Goal: Task Accomplishment & Management: Manage account settings

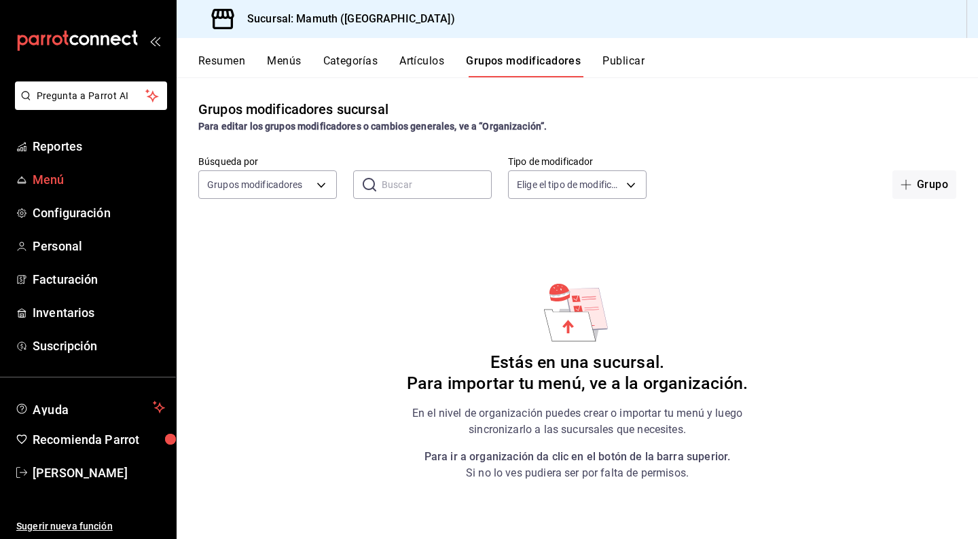
click at [41, 177] on span "Menú" at bounding box center [99, 180] width 132 height 18
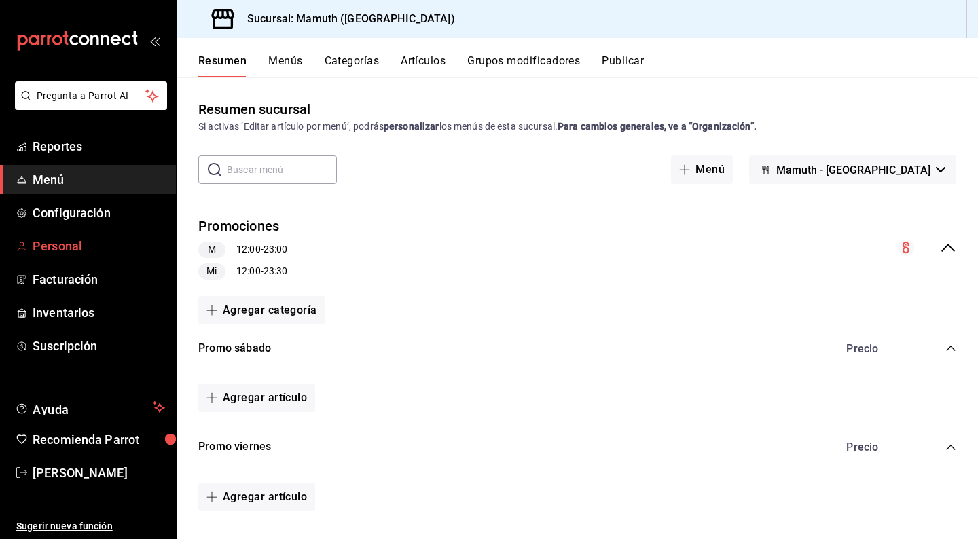
click at [72, 248] on span "Personal" at bounding box center [99, 246] width 132 height 18
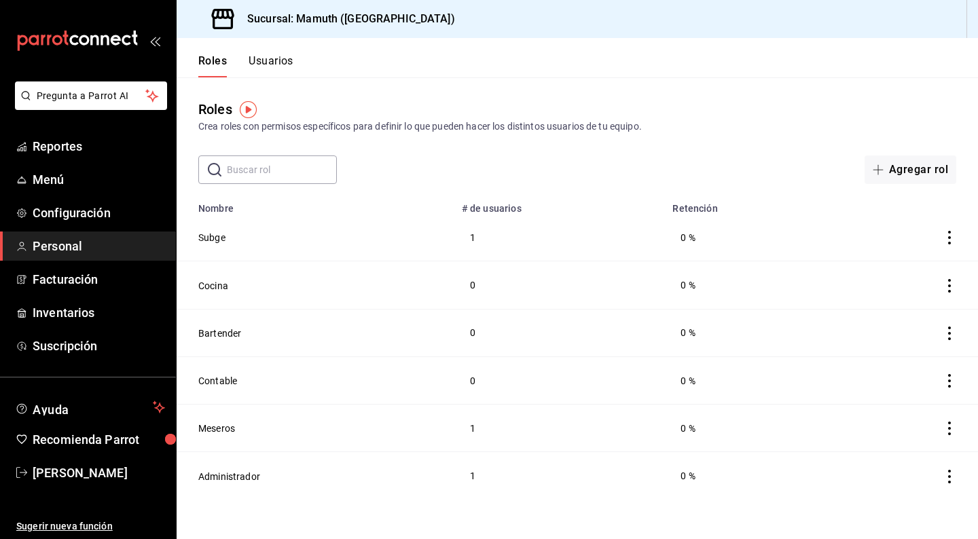
click at [289, 65] on button "Usuarios" at bounding box center [271, 65] width 45 height 23
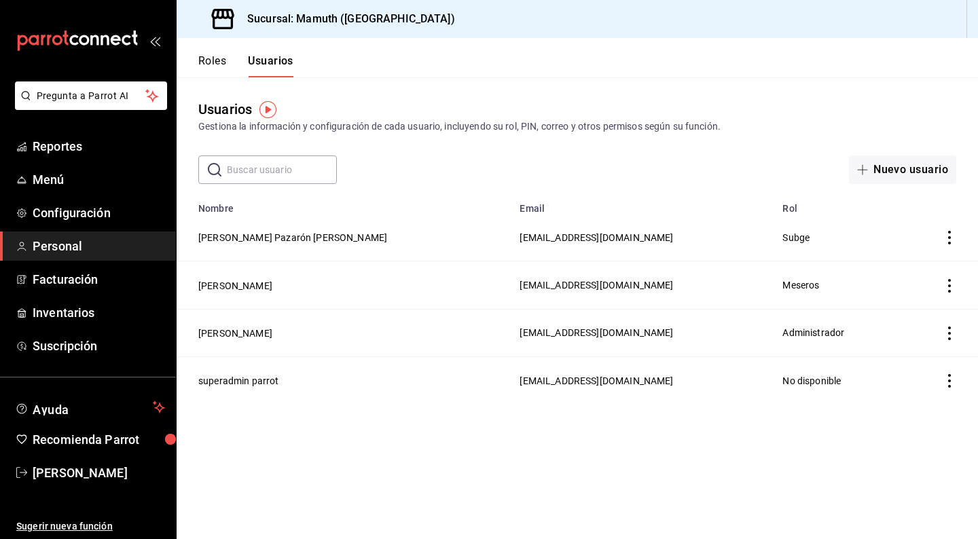
click at [951, 283] on icon "actions" at bounding box center [950, 286] width 14 height 14
click at [908, 303] on span "Eliminar" at bounding box center [900, 305] width 35 height 11
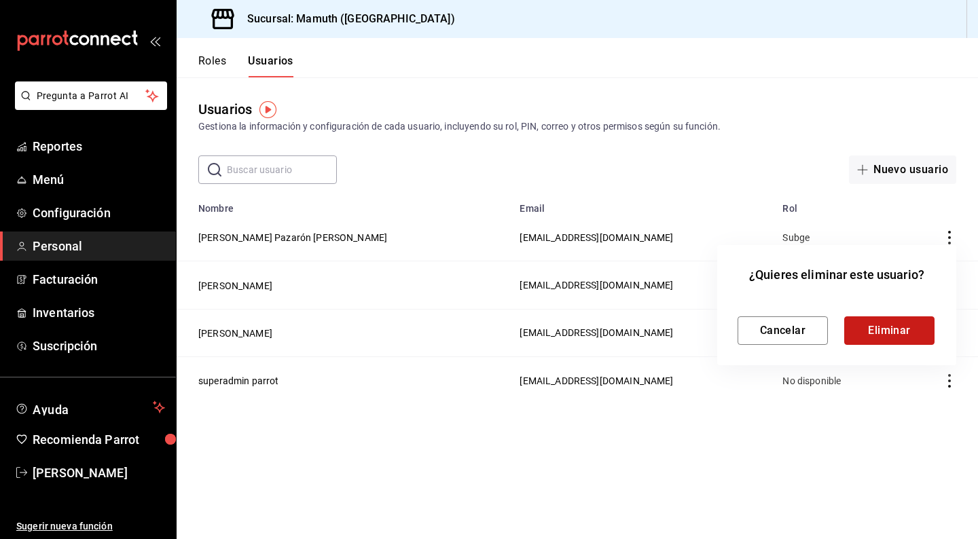
click at [896, 322] on button "Eliminar" at bounding box center [889, 331] width 90 height 29
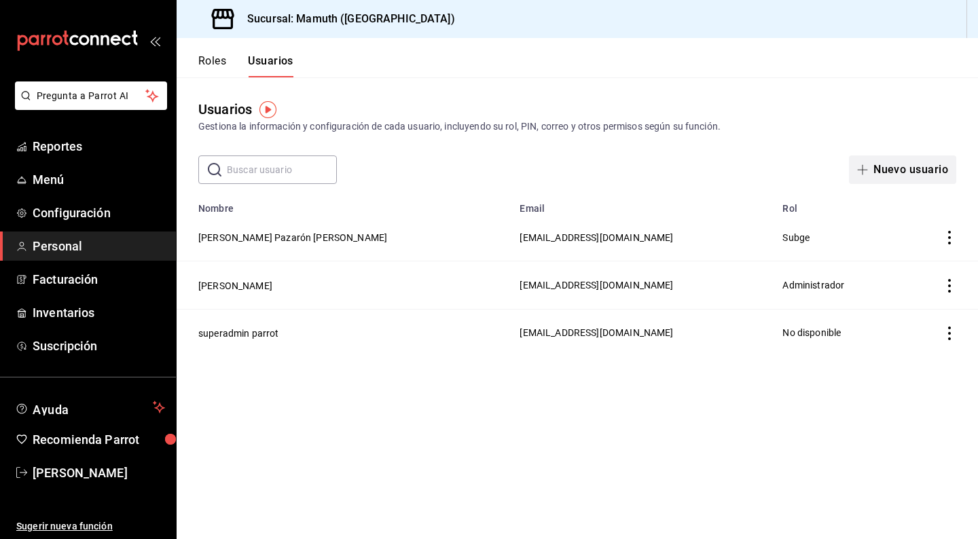
click at [912, 167] on button "Nuevo usuario" at bounding box center [902, 170] width 107 height 29
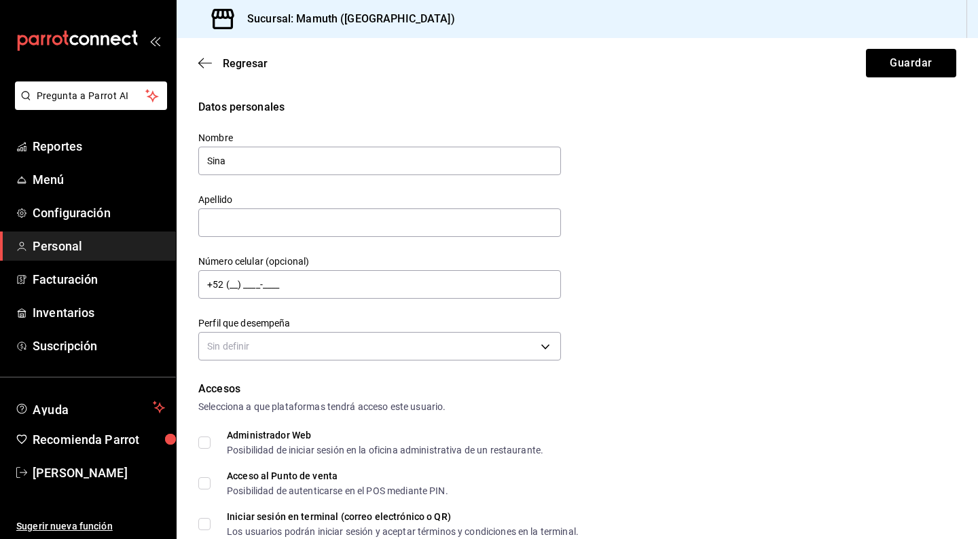
type input "Sinai"
